Goal: Task Accomplishment & Management: Manage account settings

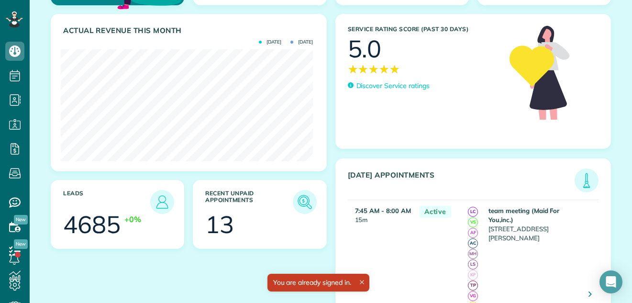
scroll to position [177, 0]
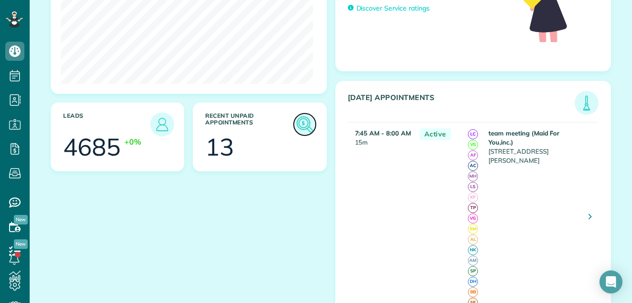
click at [301, 126] on img at bounding box center [305, 124] width 22 height 22
click at [301, 122] on img at bounding box center [305, 124] width 22 height 22
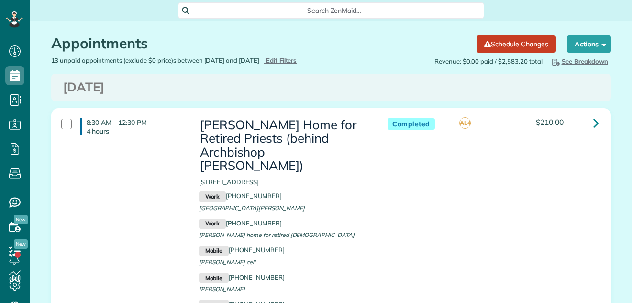
scroll to position [4, 4]
click at [297, 60] on span "Edit Filters" at bounding box center [281, 60] width 31 height 8
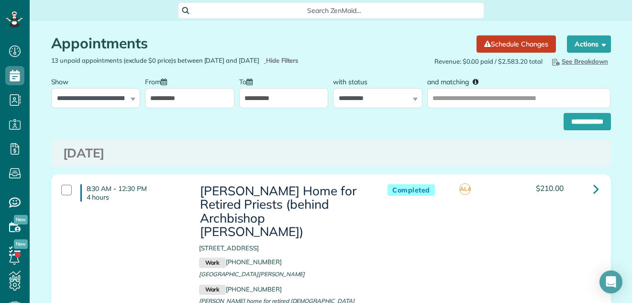
click at [280, 102] on input "**********" at bounding box center [283, 98] width 89 height 20
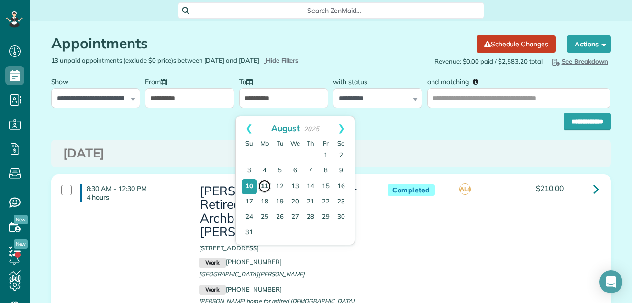
click at [262, 184] on link "11" at bounding box center [264, 185] width 13 height 13
type input "**********"
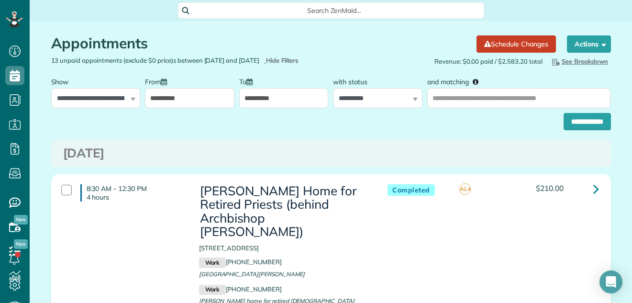
click at [209, 105] on input "**********" at bounding box center [189, 98] width 89 height 20
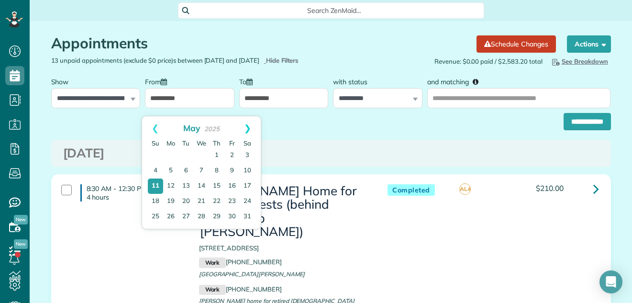
click at [250, 126] on link "Next" at bounding box center [247, 128] width 26 height 24
click at [246, 127] on link "Next" at bounding box center [247, 128] width 26 height 24
click at [232, 156] on link "1" at bounding box center [231, 155] width 15 height 15
type input "**********"
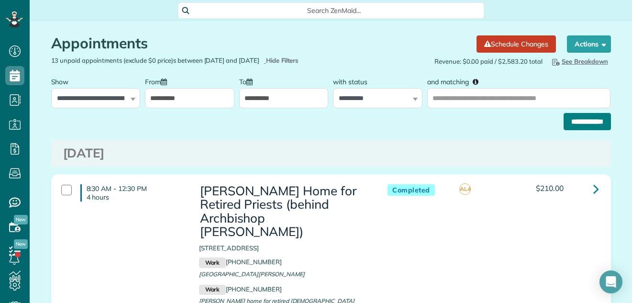
click at [566, 127] on input "**********" at bounding box center [587, 121] width 47 height 17
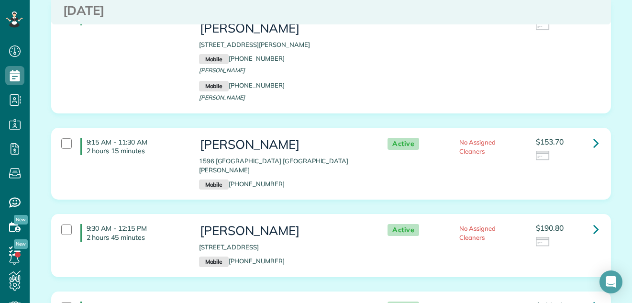
scroll to position [1134, 0]
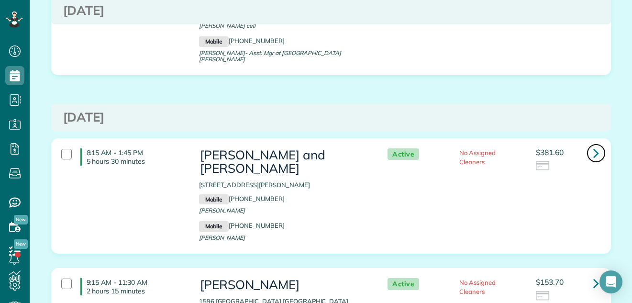
click at [593, 144] on icon at bounding box center [596, 152] width 6 height 17
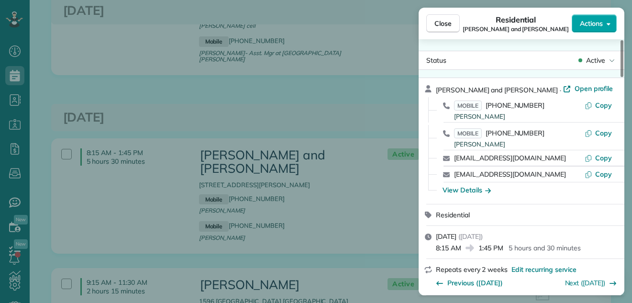
click at [590, 21] on span "Actions" at bounding box center [591, 24] width 23 height 10
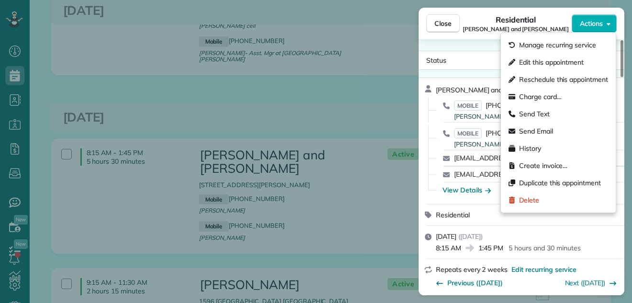
click at [545, 18] on div "Residential Joe and Meredith Burgents" at bounding box center [516, 23] width 112 height 19
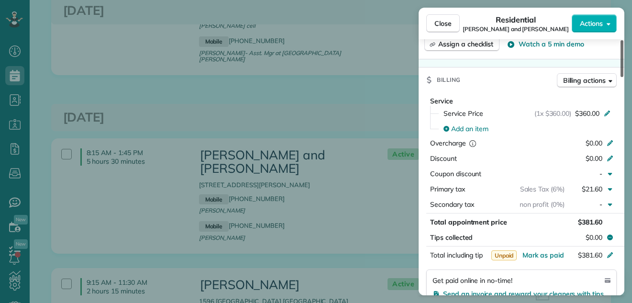
scroll to position [500, 0]
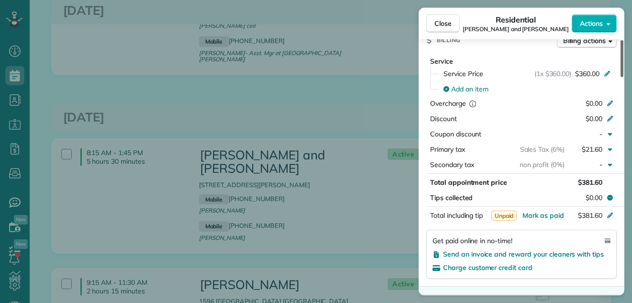
drag, startPoint x: 621, startPoint y: 50, endPoint x: 602, endPoint y: 122, distance: 74.6
click at [621, 77] on div at bounding box center [622, 58] width 3 height 37
drag, startPoint x: 624, startPoint y: 121, endPoint x: 429, endPoint y: 28, distance: 216.4
click at [619, 143] on div "Close Residential Joe and Meredith Burgents Actions Status Active Joe and Mered…" at bounding box center [316, 151] width 632 height 303
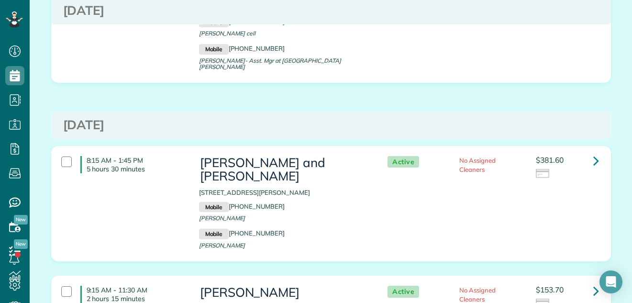
scroll to position [1095, 0]
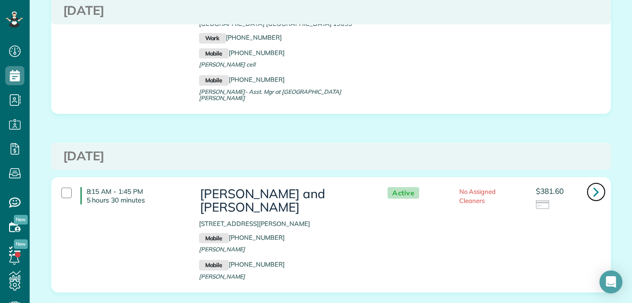
click at [593, 183] on icon at bounding box center [596, 191] width 6 height 17
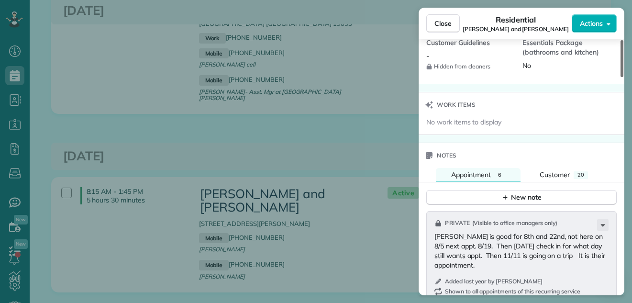
scroll to position [975, 0]
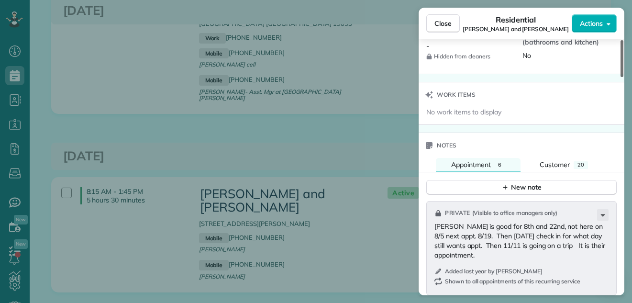
drag, startPoint x: 622, startPoint y: 61, endPoint x: 628, endPoint y: 201, distance: 140.8
click at [623, 77] on div at bounding box center [622, 58] width 3 height 37
click at [445, 21] on span "Close" at bounding box center [442, 24] width 17 height 10
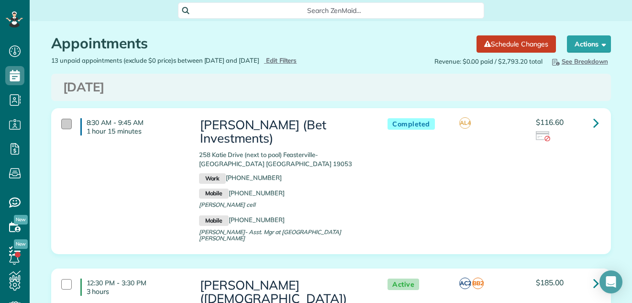
click at [61, 122] on div at bounding box center [66, 124] width 11 height 11
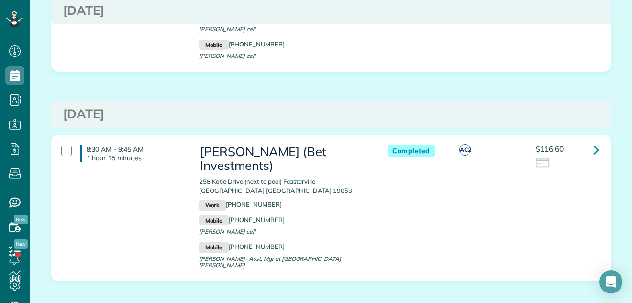
scroll to position [944, 0]
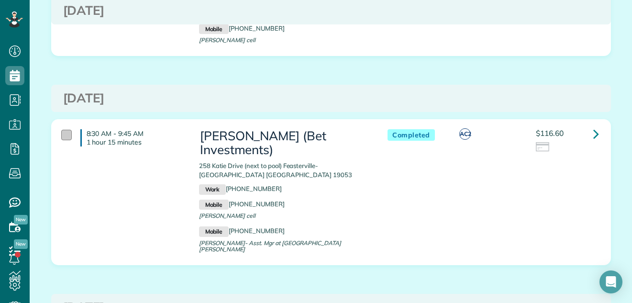
click at [61, 130] on div at bounding box center [66, 135] width 11 height 11
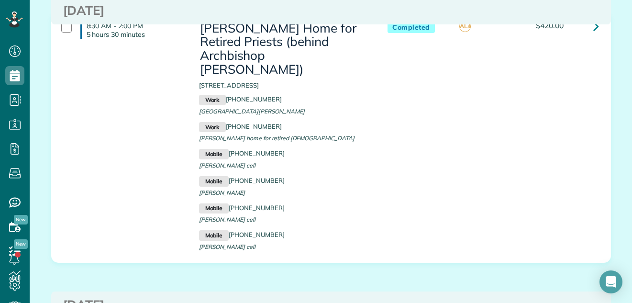
scroll to position [4, 0]
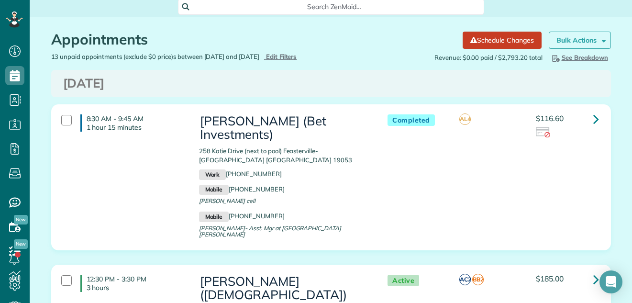
click at [572, 38] on strong "Bulk Actions" at bounding box center [576, 40] width 40 height 9
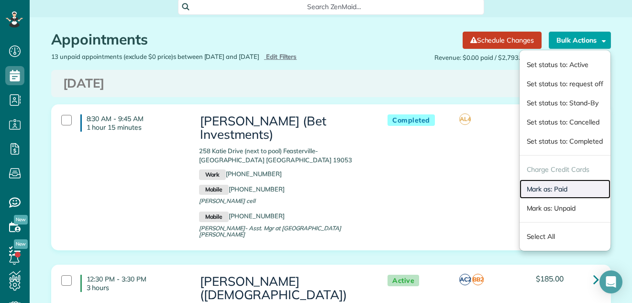
click at [561, 189] on link "Mark as: Paid" at bounding box center [565, 188] width 91 height 19
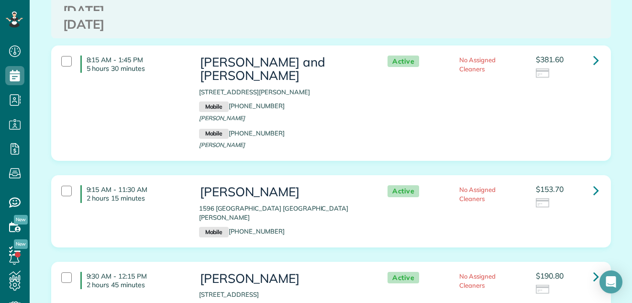
scroll to position [1127, 0]
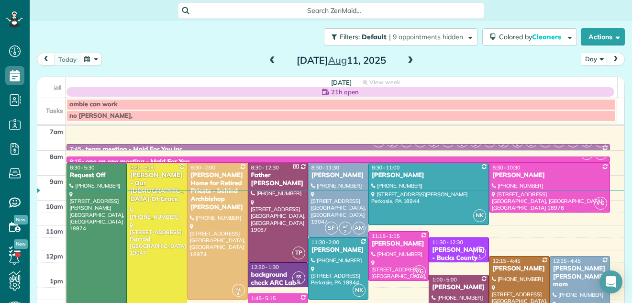
scroll to position [106, 0]
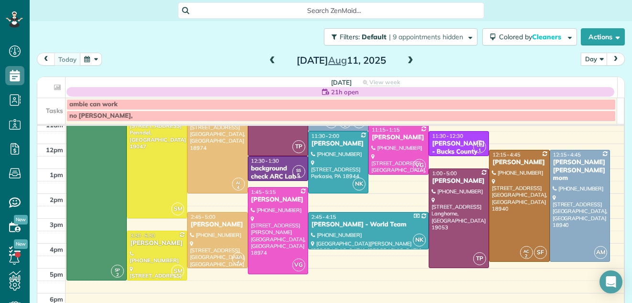
click at [618, 129] on div "Filters: Default | 9 appointments hidden Colored by Cleaners Color by Cleaner C…" at bounding box center [331, 152] width 602 height 263
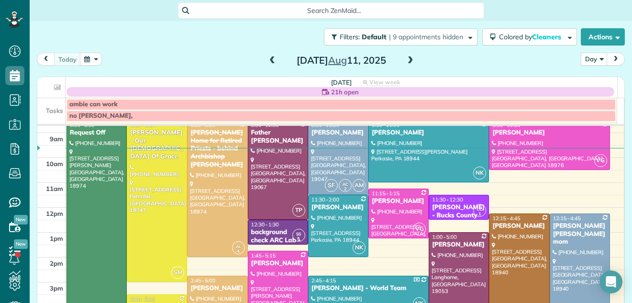
scroll to position [0, 0]
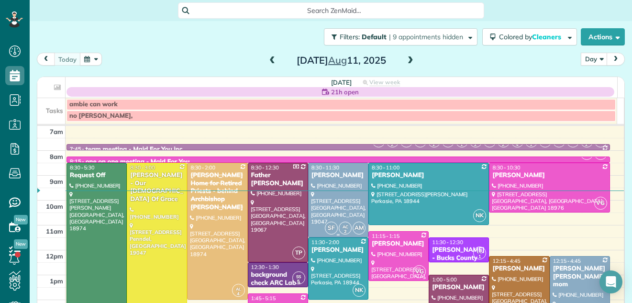
click at [329, 177] on div "[PERSON_NAME]" at bounding box center [338, 175] width 55 height 8
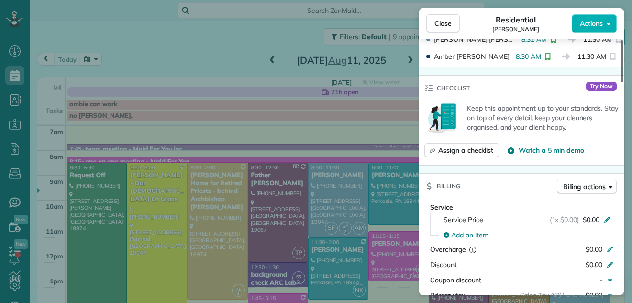
scroll to position [320, 0]
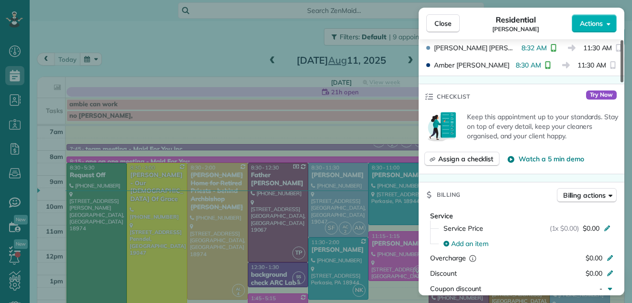
drag, startPoint x: 619, startPoint y: 58, endPoint x: 612, endPoint y: 111, distance: 53.1
click at [621, 82] on div at bounding box center [622, 61] width 3 height 42
click at [612, 111] on div "Keep this appointment up to your standards. Stay on top of every detail, keep y…" at bounding box center [521, 126] width 194 height 35
click at [444, 23] on span "Close" at bounding box center [442, 24] width 17 height 10
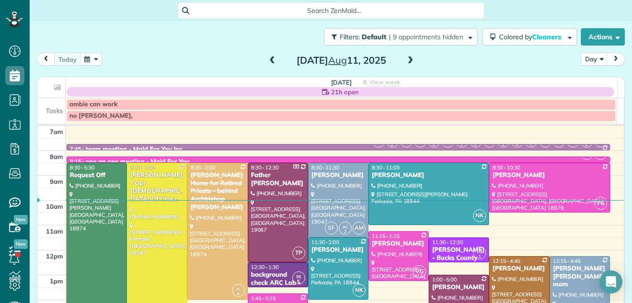
scroll to position [2, 0]
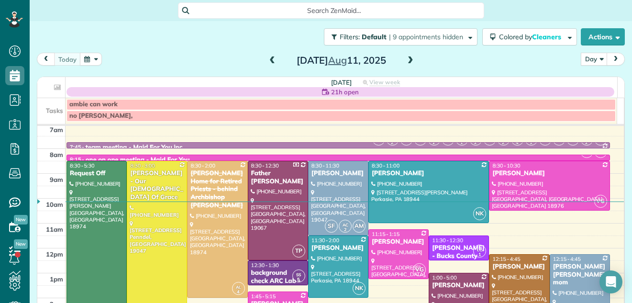
click at [407, 62] on span at bounding box center [410, 60] width 11 height 9
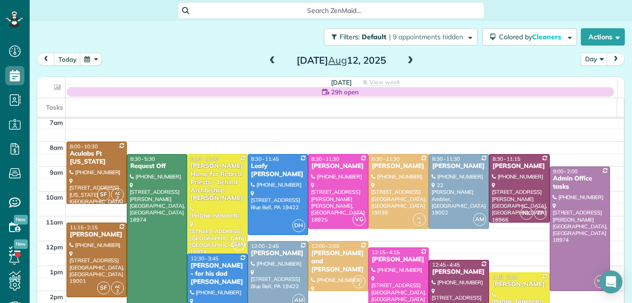
scroll to position [0, 0]
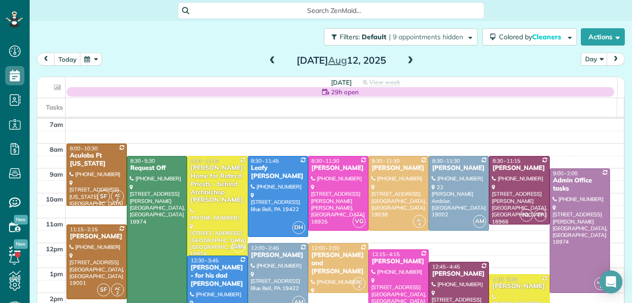
click at [407, 62] on span at bounding box center [410, 60] width 11 height 9
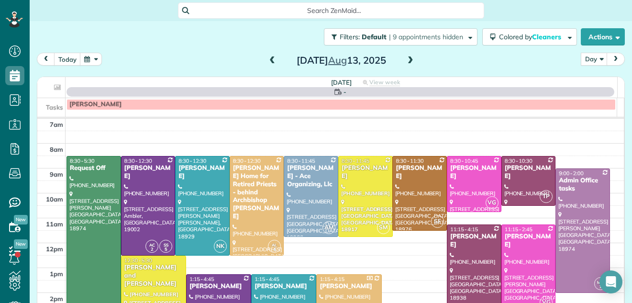
click at [407, 62] on span at bounding box center [410, 60] width 11 height 9
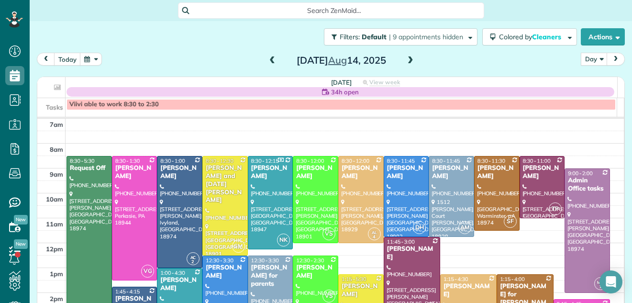
click at [407, 62] on span at bounding box center [410, 60] width 11 height 9
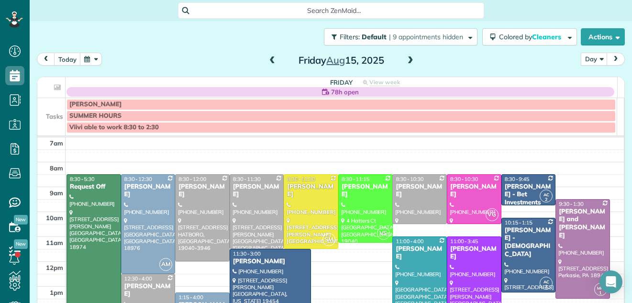
click at [268, 60] on span at bounding box center [272, 60] width 11 height 9
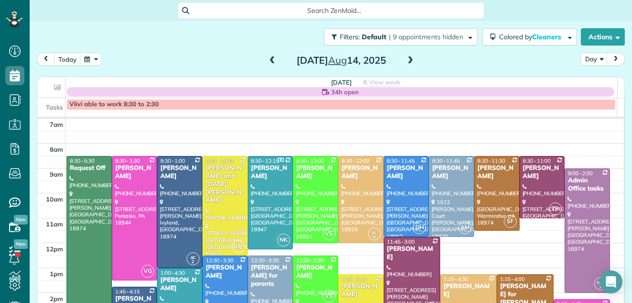
click at [405, 64] on span at bounding box center [410, 60] width 11 height 9
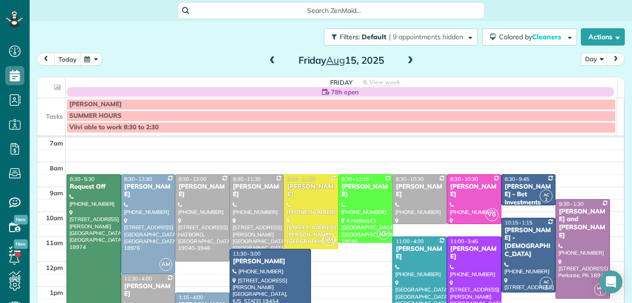
click at [267, 60] on span at bounding box center [272, 60] width 11 height 9
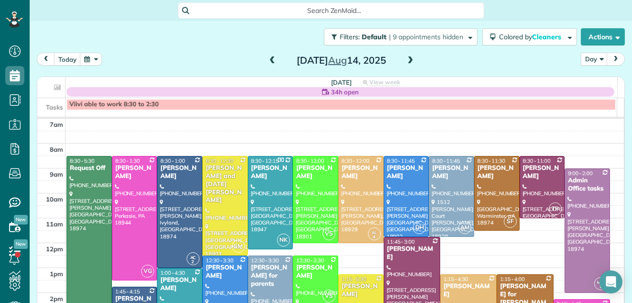
click at [406, 60] on span at bounding box center [410, 60] width 11 height 9
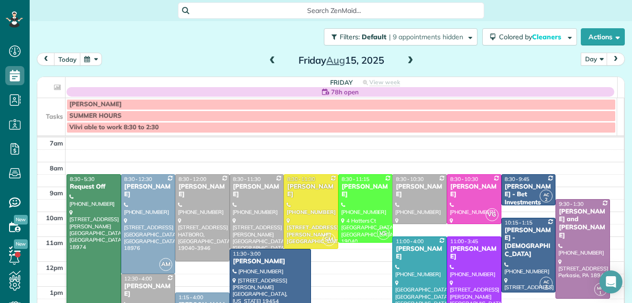
click at [267, 58] on span at bounding box center [272, 60] width 11 height 9
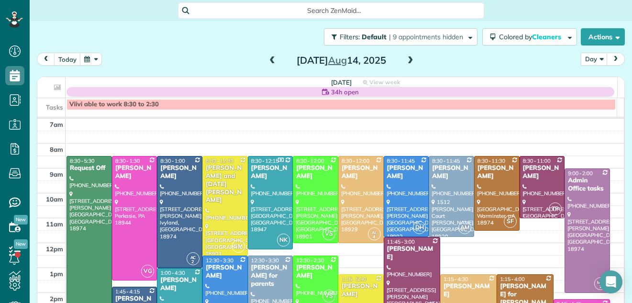
click at [268, 57] on span at bounding box center [272, 60] width 11 height 9
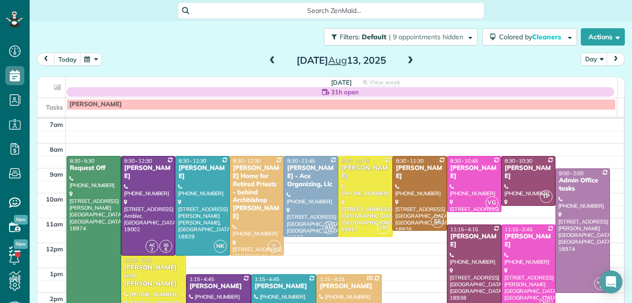
click at [406, 59] on span at bounding box center [410, 60] width 11 height 9
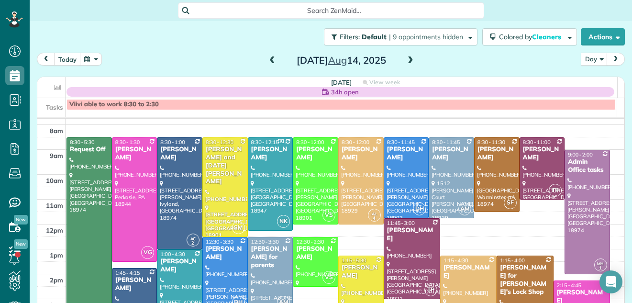
scroll to position [17, 0]
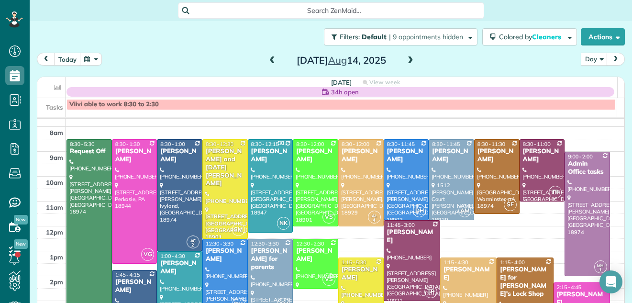
click at [269, 60] on span at bounding box center [272, 60] width 11 height 9
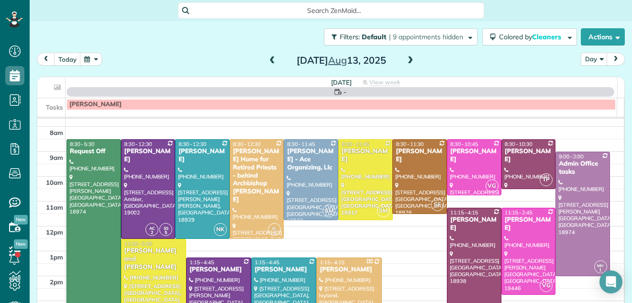
scroll to position [0, 0]
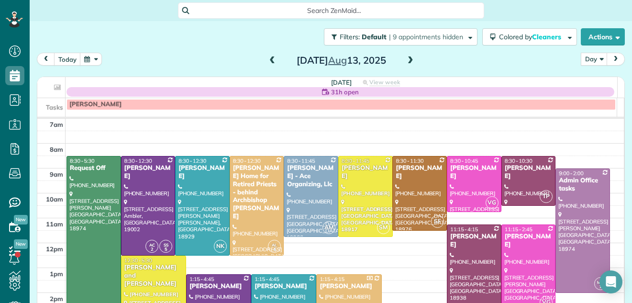
click at [269, 60] on span at bounding box center [272, 60] width 11 height 9
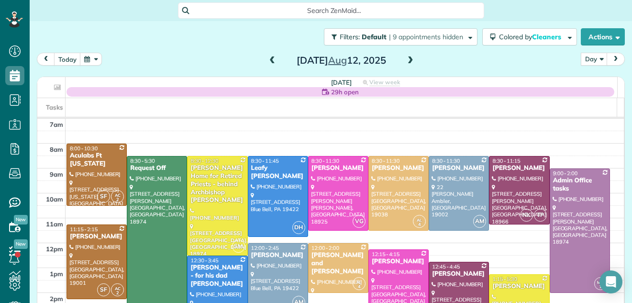
click at [269, 60] on span at bounding box center [272, 60] width 11 height 9
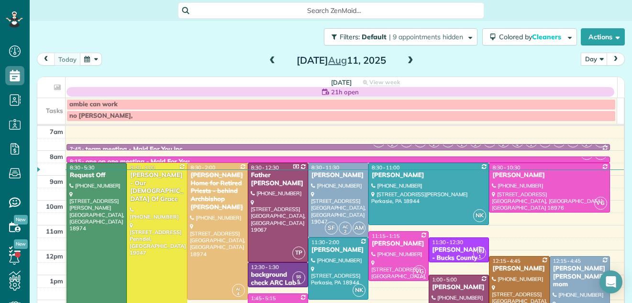
click at [269, 60] on span at bounding box center [272, 60] width 11 height 9
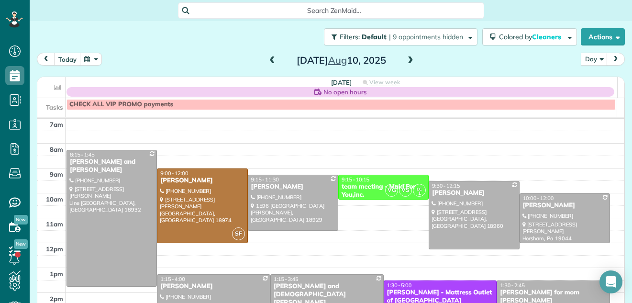
click at [406, 60] on span at bounding box center [410, 60] width 11 height 9
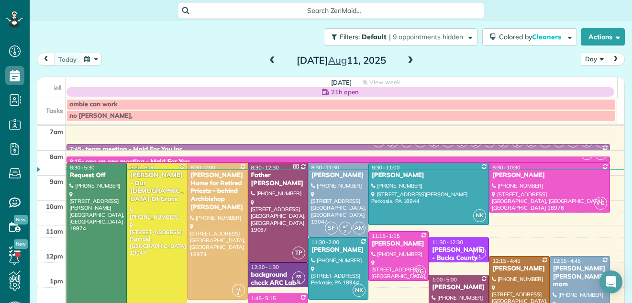
click at [406, 60] on span at bounding box center [410, 60] width 11 height 9
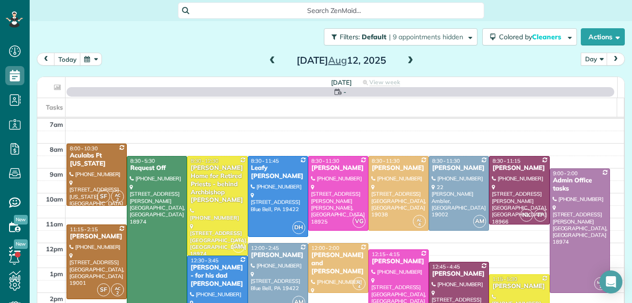
click at [406, 60] on span at bounding box center [410, 60] width 11 height 9
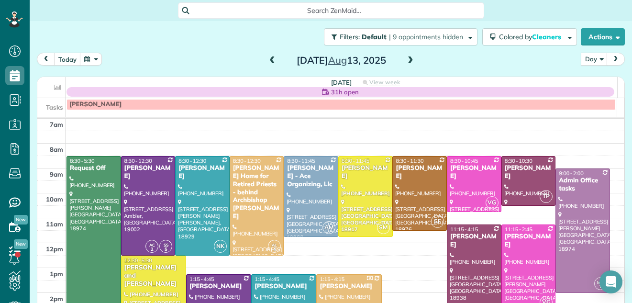
click at [406, 60] on span at bounding box center [410, 60] width 11 height 9
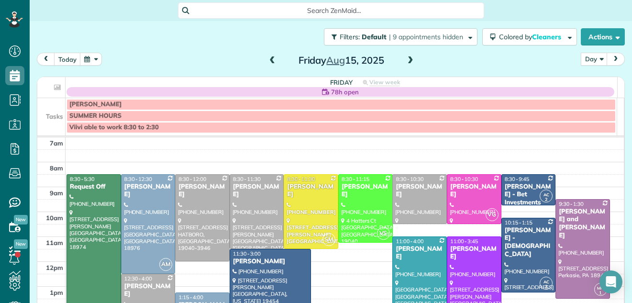
click at [267, 62] on span at bounding box center [272, 60] width 11 height 9
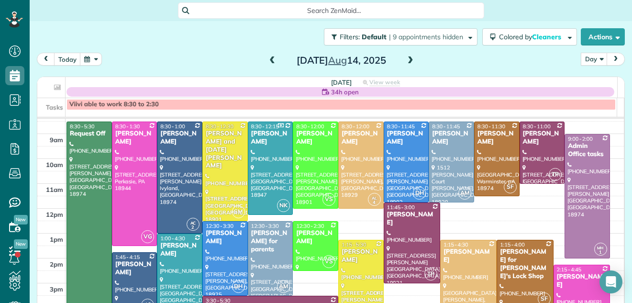
scroll to position [31, 0]
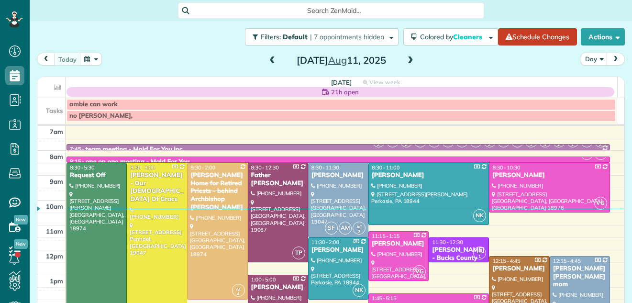
scroll to position [4, 4]
click at [406, 60] on span at bounding box center [410, 60] width 11 height 9
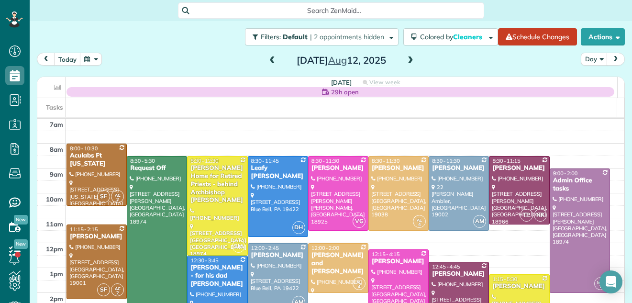
click at [406, 60] on span at bounding box center [410, 60] width 11 height 9
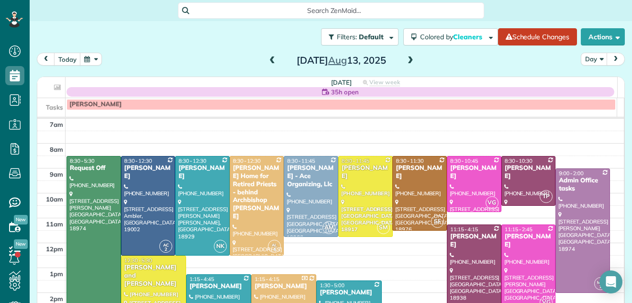
click at [406, 60] on span at bounding box center [410, 60] width 11 height 9
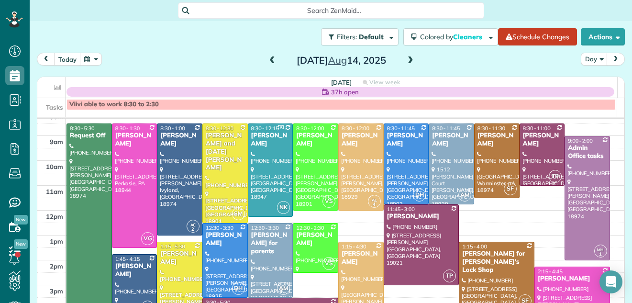
scroll to position [27, 0]
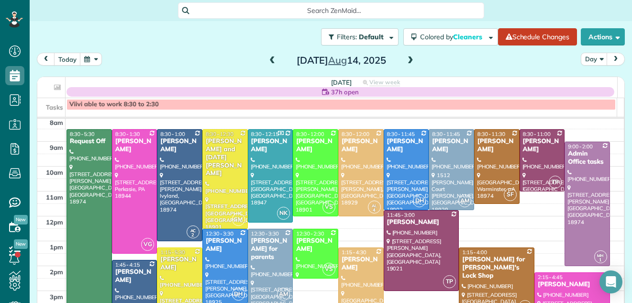
click at [603, 147] on td at bounding box center [345, 148] width 559 height 12
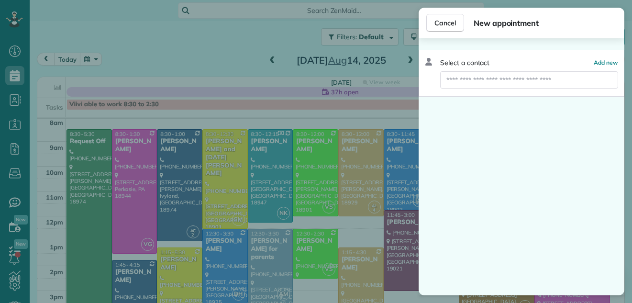
click at [603, 147] on div "Select a contact Add new" at bounding box center [522, 166] width 206 height 257
click at [450, 15] on button "Cancel" at bounding box center [445, 23] width 38 height 18
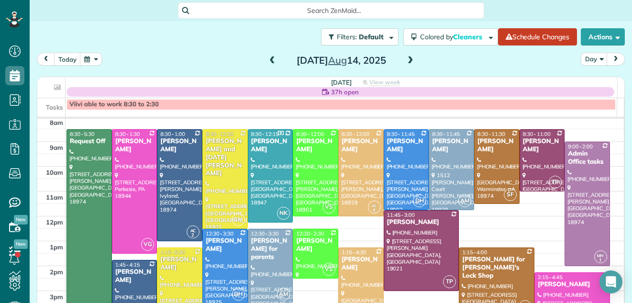
click at [269, 59] on span at bounding box center [272, 60] width 11 height 9
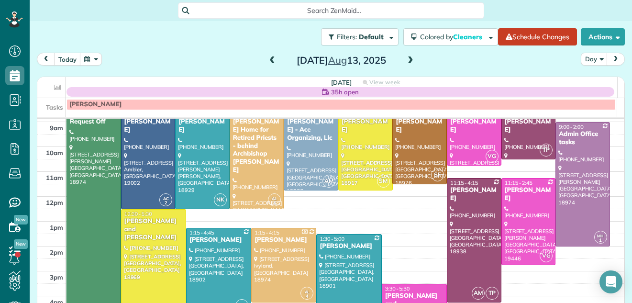
scroll to position [33, 0]
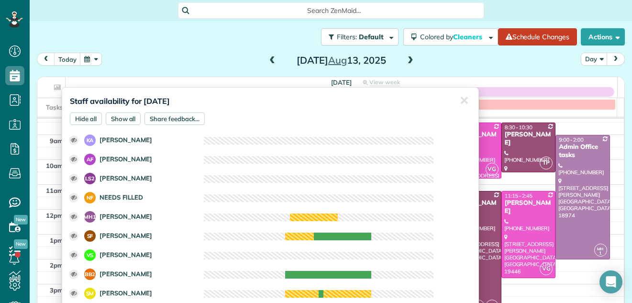
click at [235, 101] on div "Staff availability for August 13, 2025 Hide all Show all Share feedback... ✕ Cl…" at bounding box center [270, 200] width 417 height 227
click at [247, 43] on div "Filters: Default | 2 appointments hidden Colored by Cleaners Color by Cleaner C…" at bounding box center [331, 37] width 602 height 32
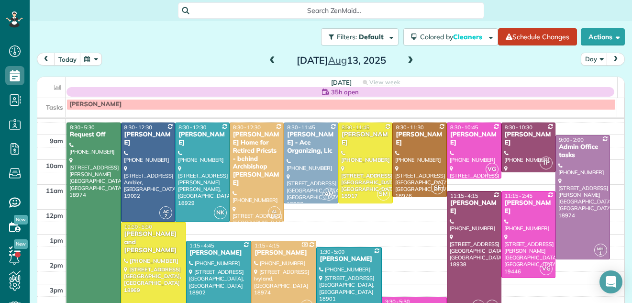
click at [267, 61] on span at bounding box center [272, 60] width 11 height 9
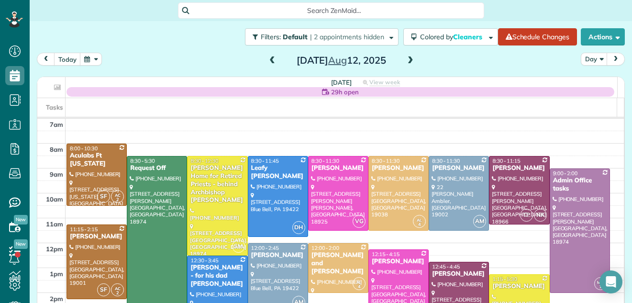
click at [267, 61] on span at bounding box center [272, 60] width 11 height 9
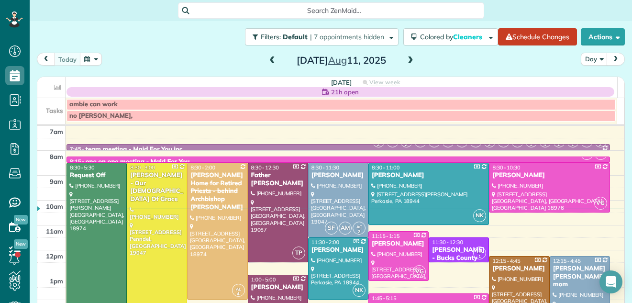
click at [267, 61] on span at bounding box center [272, 60] width 11 height 9
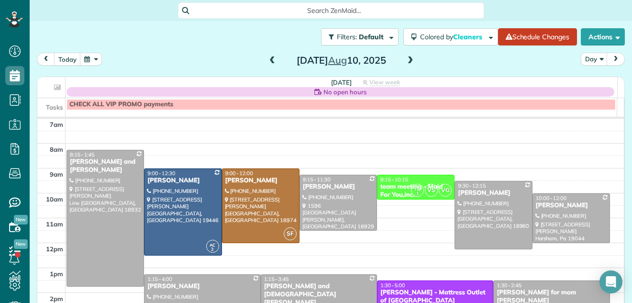
click at [267, 59] on span at bounding box center [272, 60] width 11 height 9
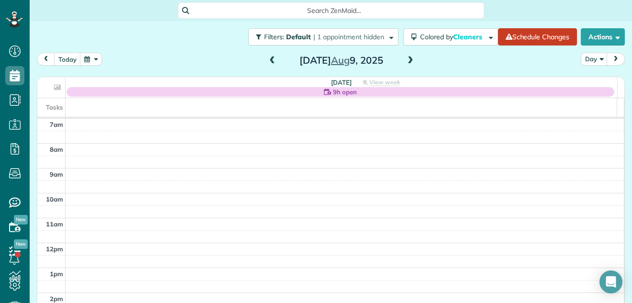
click at [267, 59] on span at bounding box center [272, 60] width 11 height 9
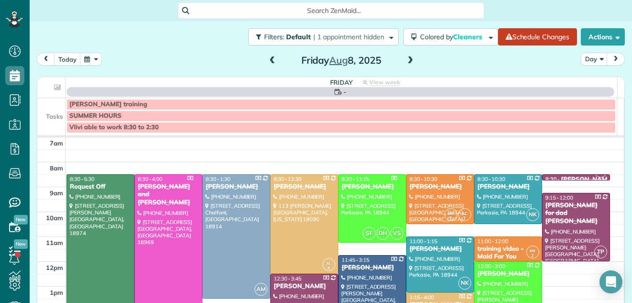
click at [267, 59] on span at bounding box center [272, 60] width 11 height 9
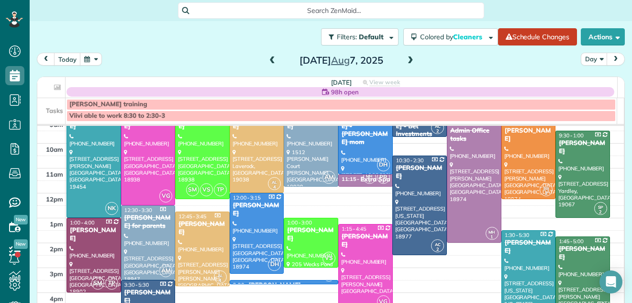
scroll to position [43, 0]
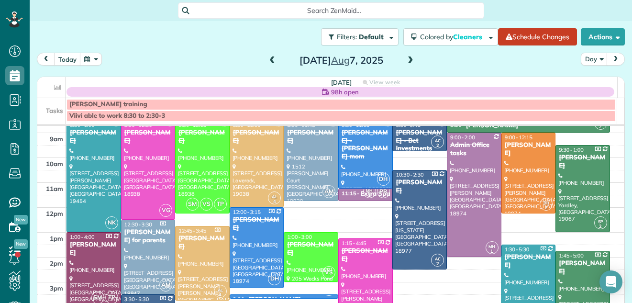
click at [407, 58] on span at bounding box center [410, 60] width 11 height 9
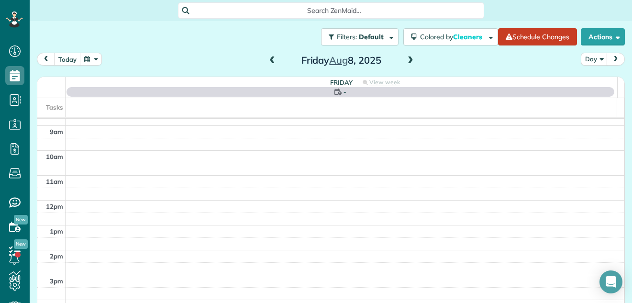
scroll to position [0, 0]
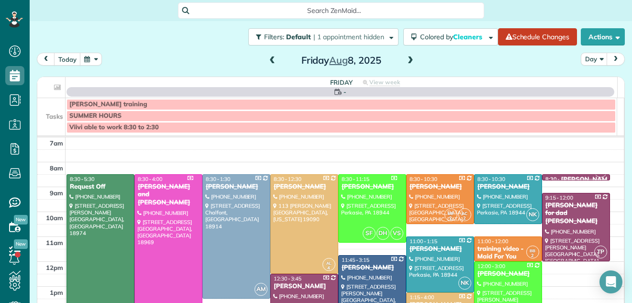
click at [407, 58] on span at bounding box center [410, 60] width 11 height 9
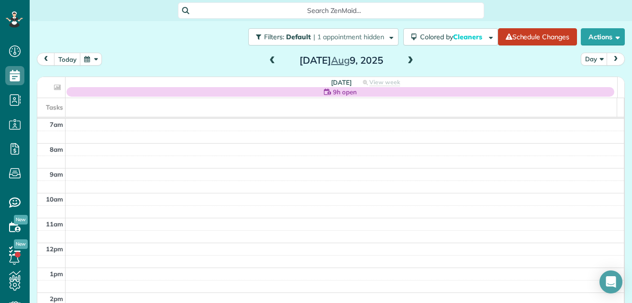
click at [407, 58] on span at bounding box center [410, 60] width 11 height 9
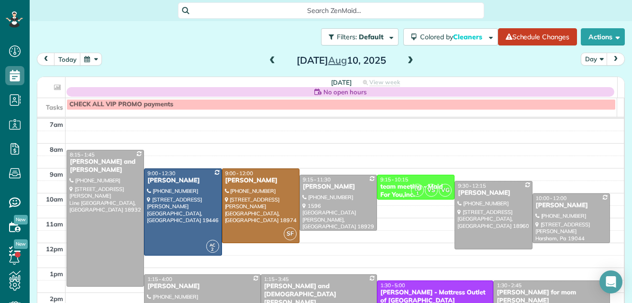
click at [407, 58] on span at bounding box center [410, 60] width 11 height 9
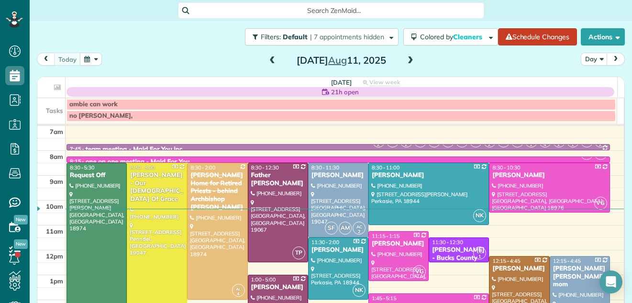
click at [407, 58] on span at bounding box center [410, 60] width 11 height 9
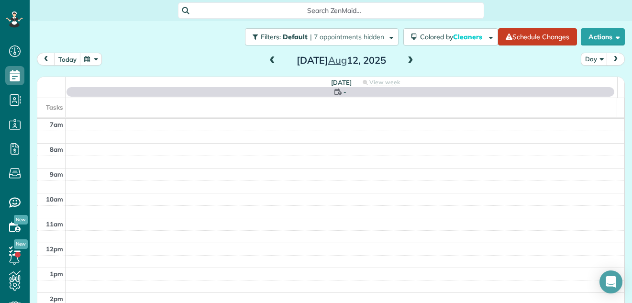
click at [407, 58] on span at bounding box center [410, 60] width 11 height 9
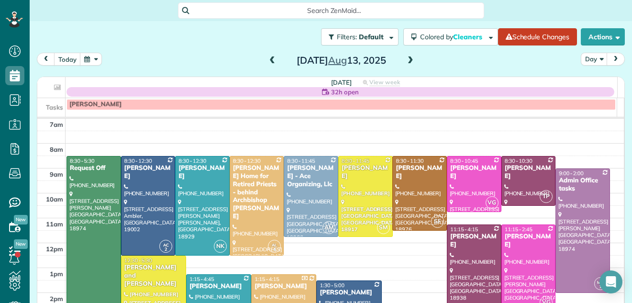
click at [407, 58] on span at bounding box center [410, 60] width 11 height 9
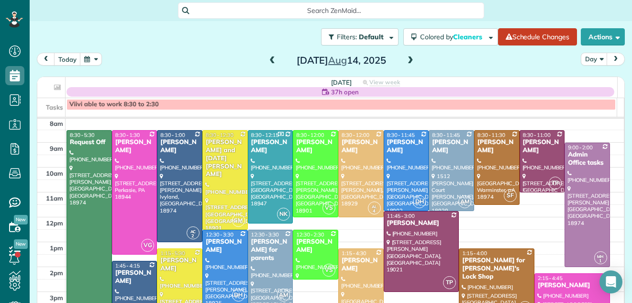
scroll to position [17, 0]
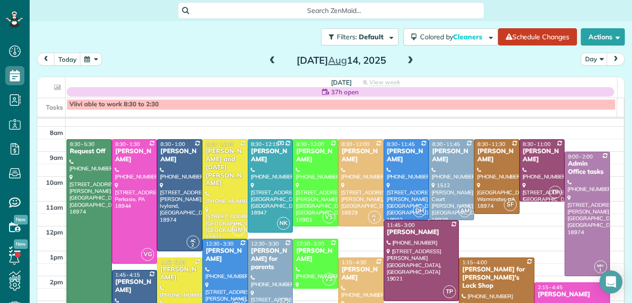
click at [267, 58] on span at bounding box center [272, 60] width 11 height 9
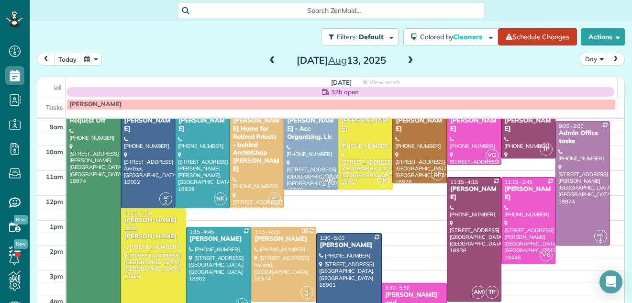
scroll to position [0, 0]
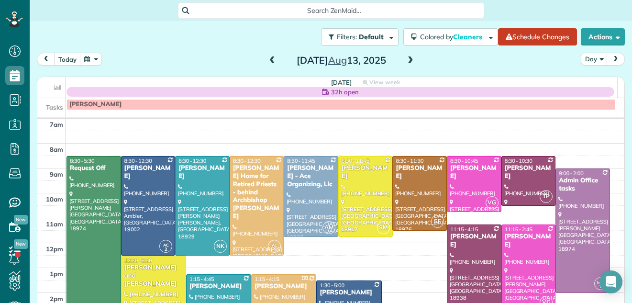
click at [471, 235] on div "[PERSON_NAME]" at bounding box center [474, 241] width 49 height 16
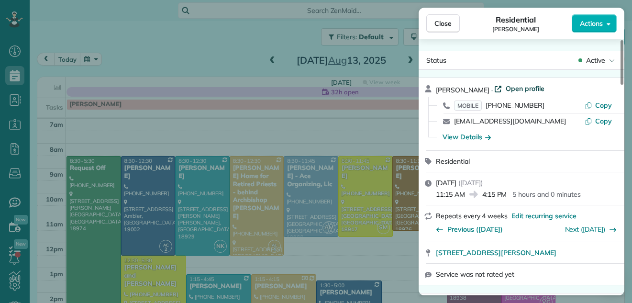
click at [532, 85] on span "Open profile" at bounding box center [525, 89] width 39 height 10
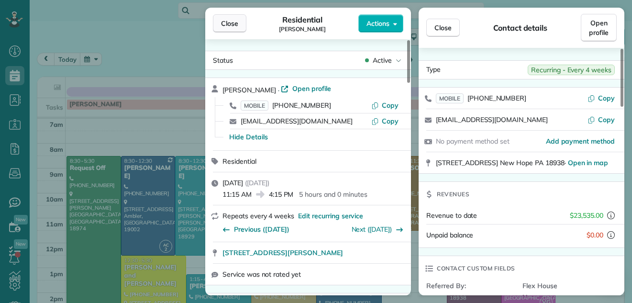
click at [221, 21] on span "Close" at bounding box center [229, 24] width 17 height 10
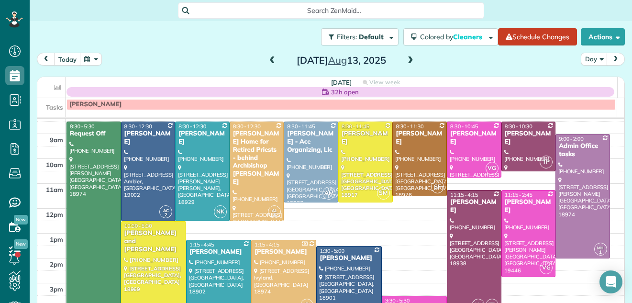
scroll to position [37, 0]
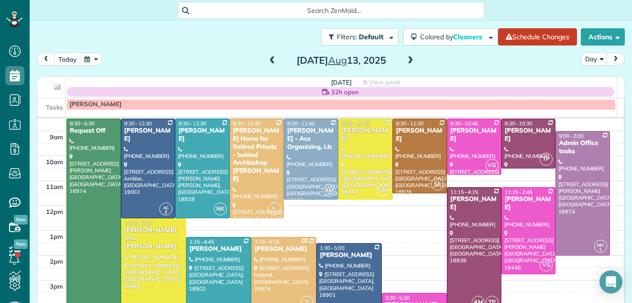
click at [267, 60] on span at bounding box center [272, 60] width 11 height 9
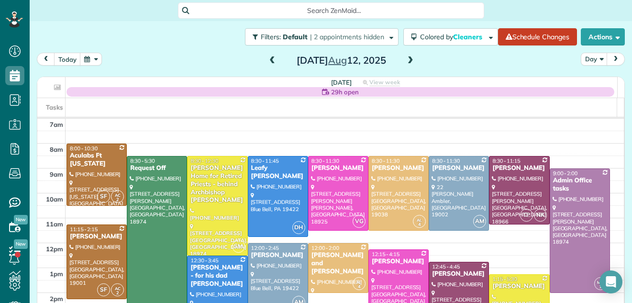
click at [405, 60] on span at bounding box center [410, 60] width 11 height 9
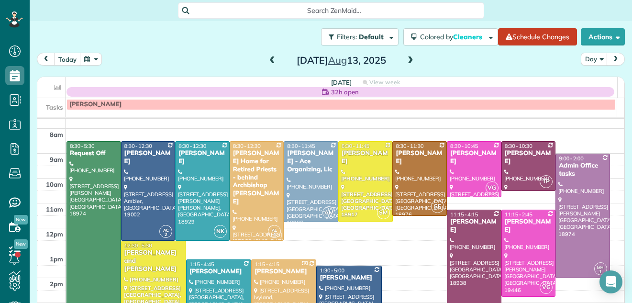
scroll to position [11, 0]
